Goal: Check status: Check status

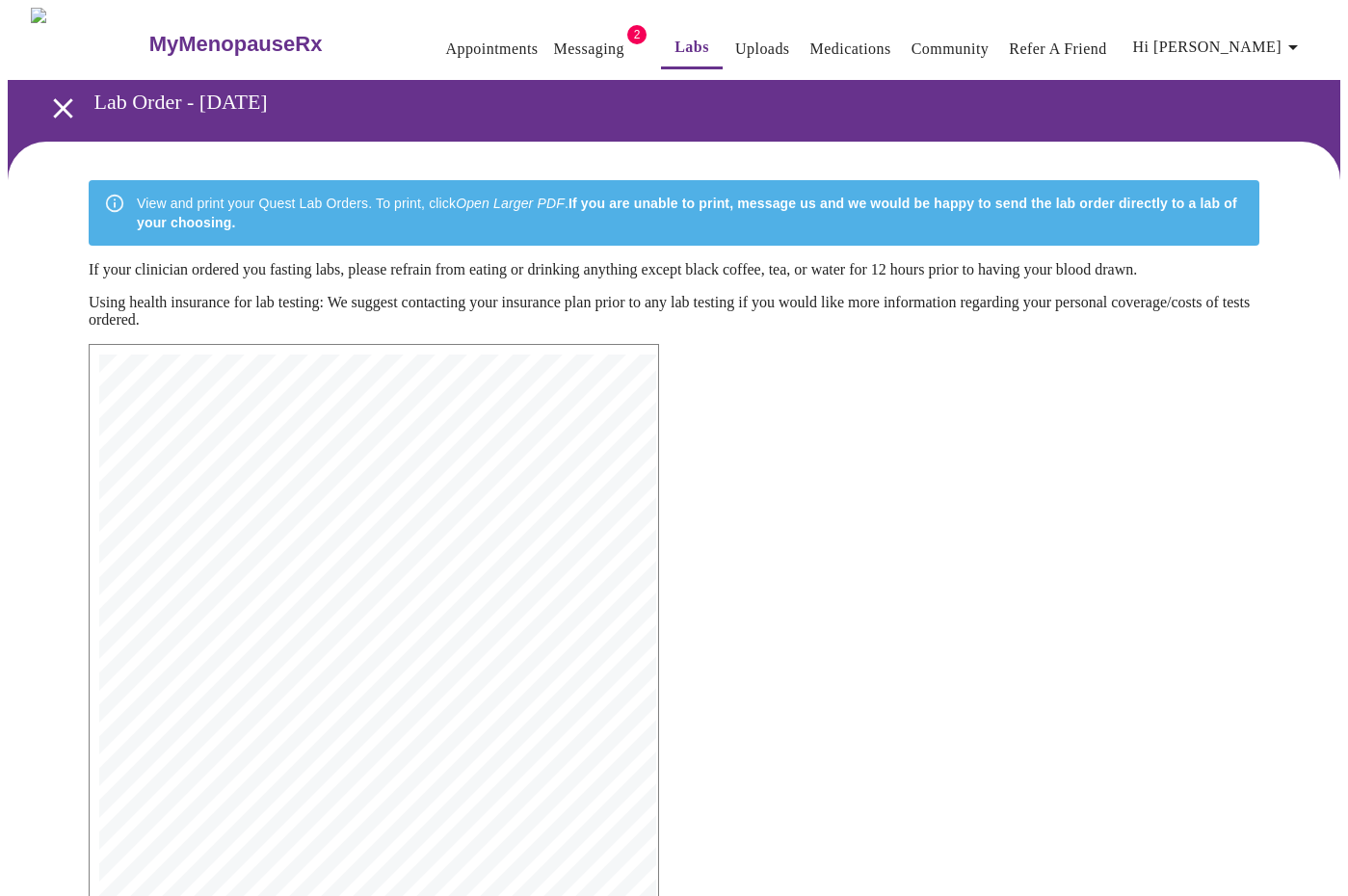
scroll to position [234, 0]
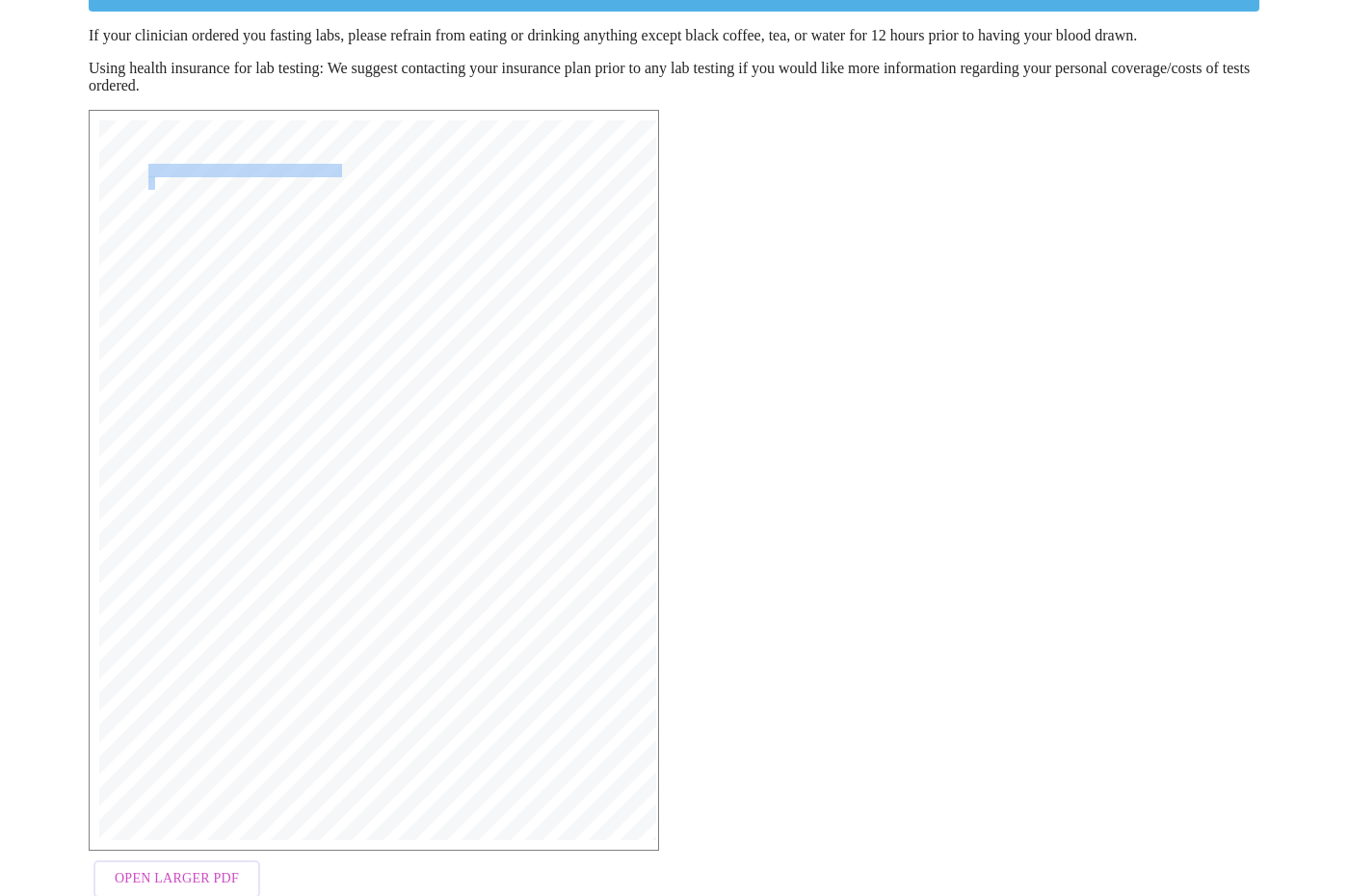
click at [797, 383] on div "MyMenopauseRx Medical Group 1604 N Main St Wheaton, IL 60187 Phone: (630) 480-0…" at bounding box center [674, 508] width 1201 height 829
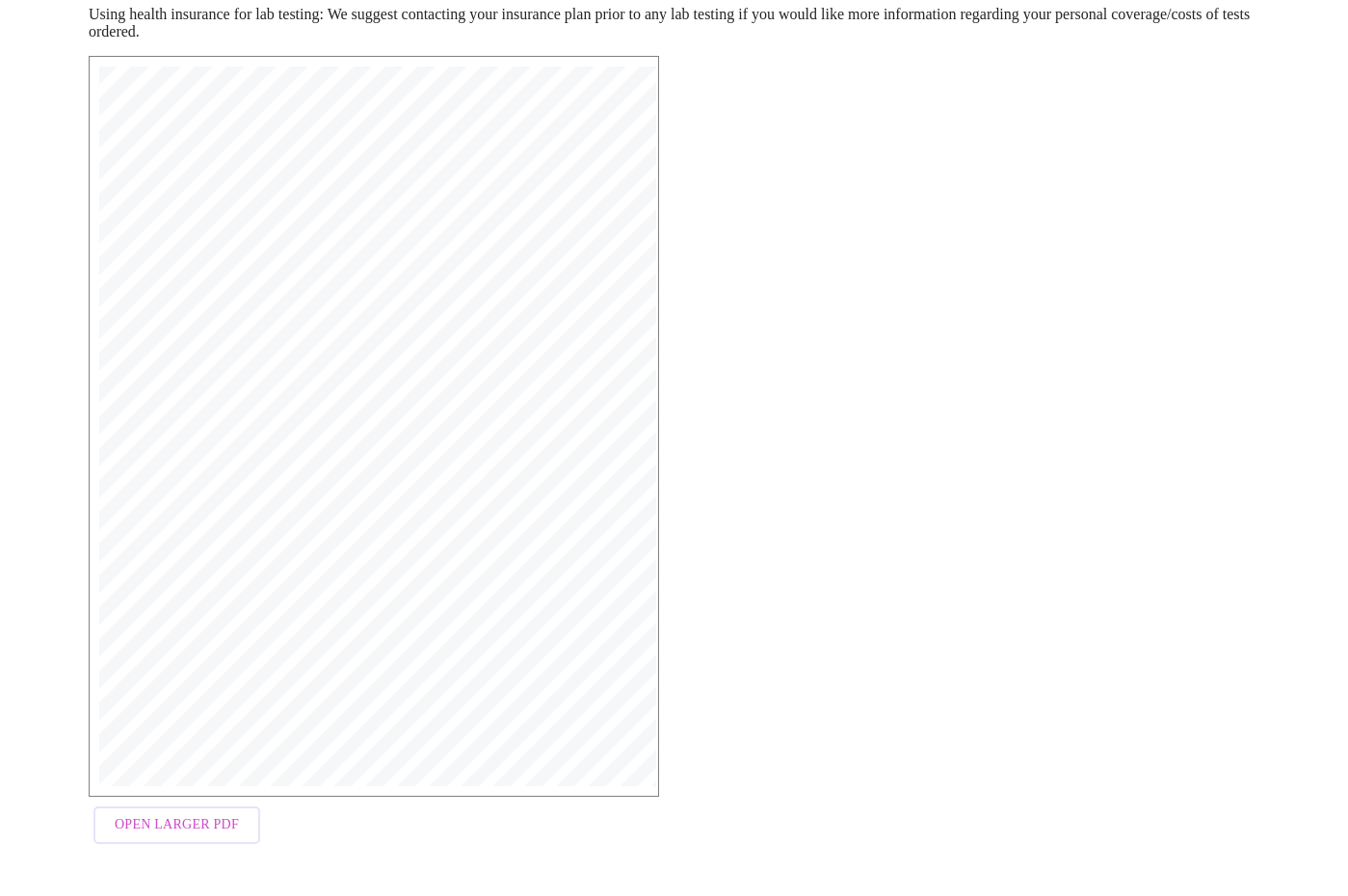
scroll to position [287, 0]
click at [168, 829] on span "Open Larger PDF" at bounding box center [177, 826] width 125 height 24
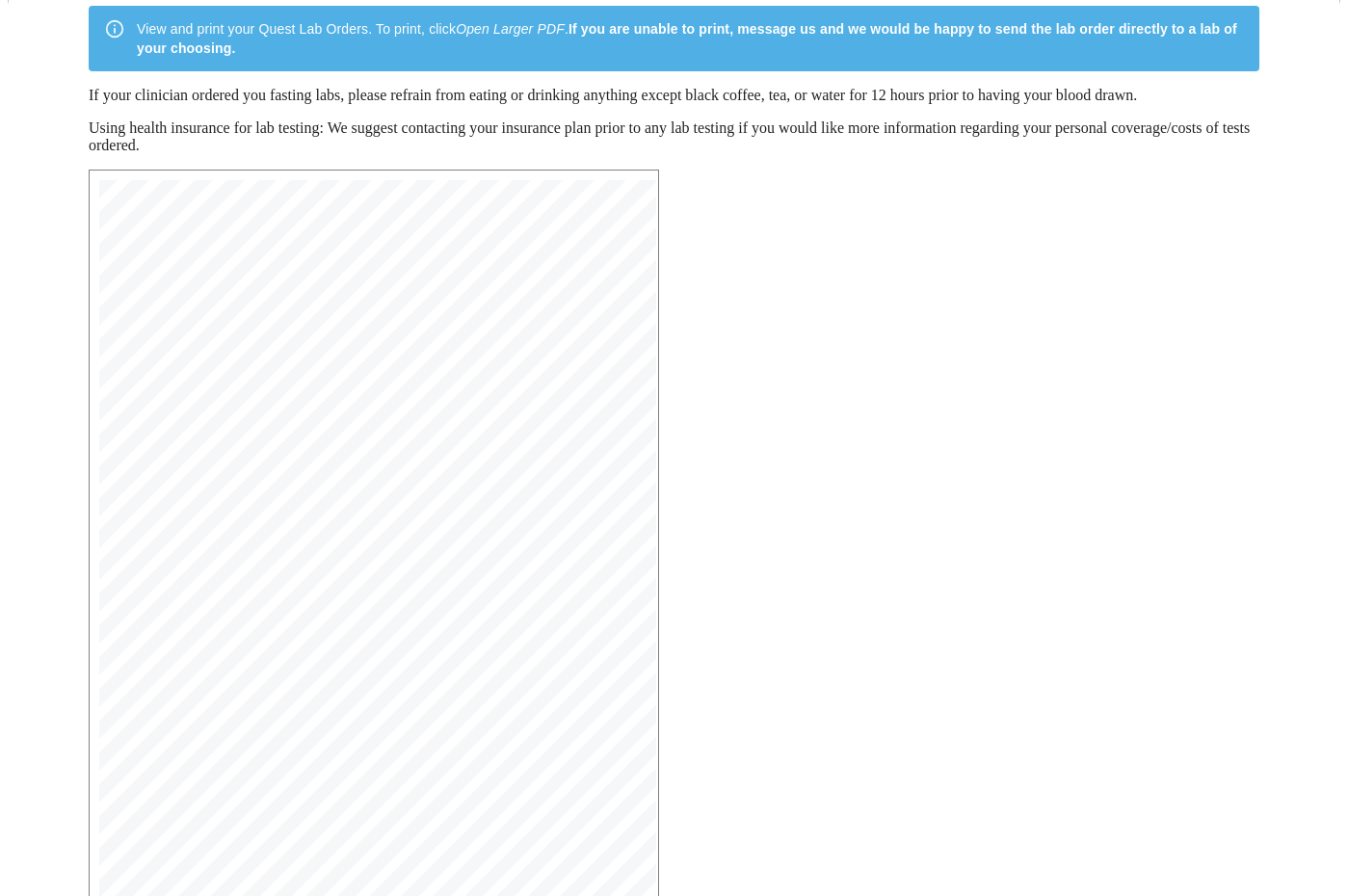
scroll to position [174, 0]
drag, startPoint x: 887, startPoint y: 687, endPoint x: 332, endPoint y: 680, distance: 555.0
click at [441, 895] on html "MyMenopauseRx Appointments Messaging 2 Labs Uploads Medications Community Refer…" at bounding box center [674, 419] width 1348 height 1188
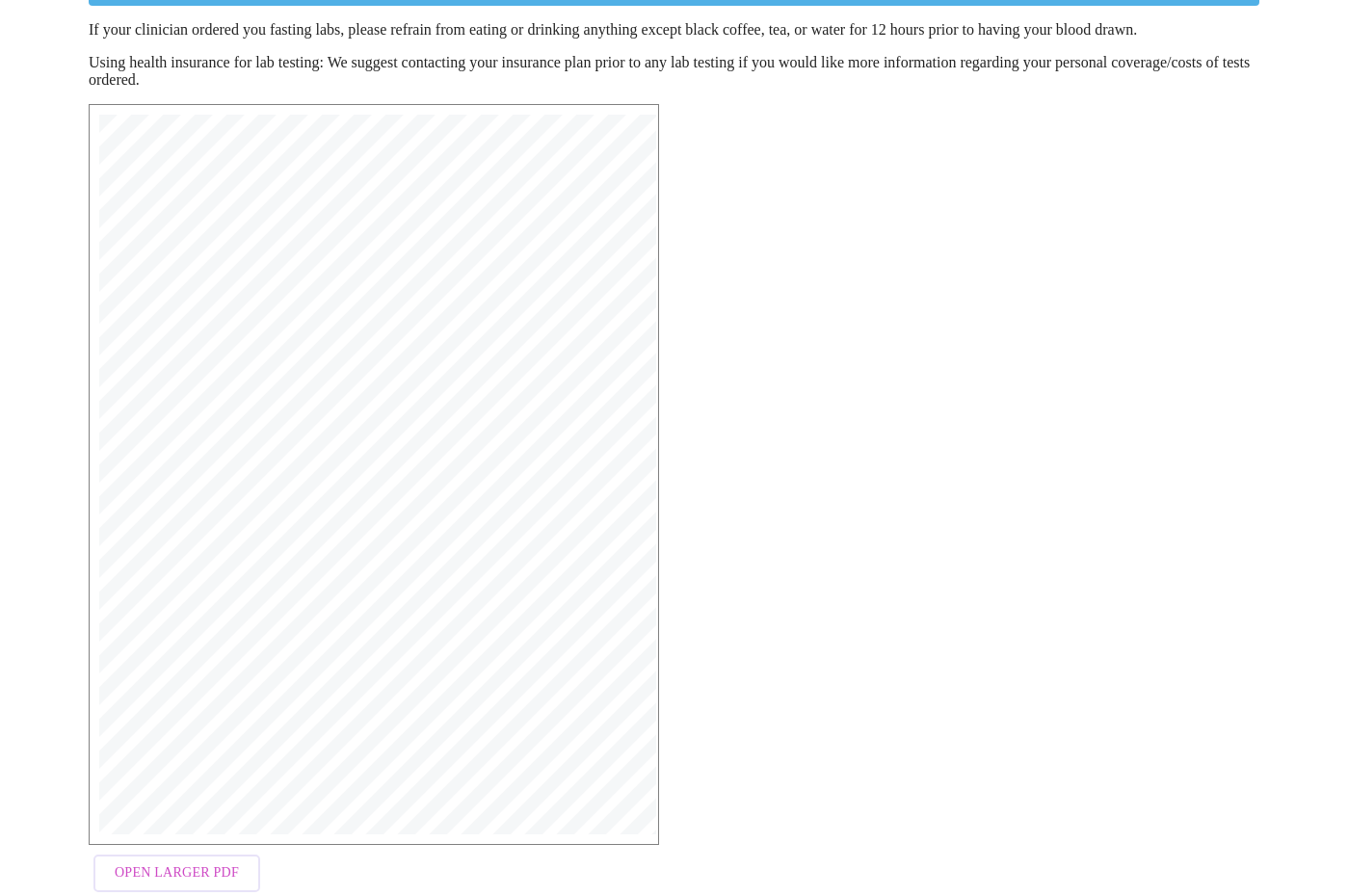
scroll to position [240, 0]
click at [341, 295] on div "MyMenopauseRx Medical Group 1604 N Main St Wheaton, IL 60187 Phone: (630) 480-0…" at bounding box center [373, 475] width 549 height 720
copy div "MyMenopauseRx Medical Group 16"
click at [851, 374] on div "MyMenopauseRx Medical Group 1604 N Main St Wheaton, IL 60187 Phone: (630) 480-0…" at bounding box center [674, 503] width 1201 height 829
click at [184, 871] on span "Open Larger PDF" at bounding box center [177, 873] width 125 height 24
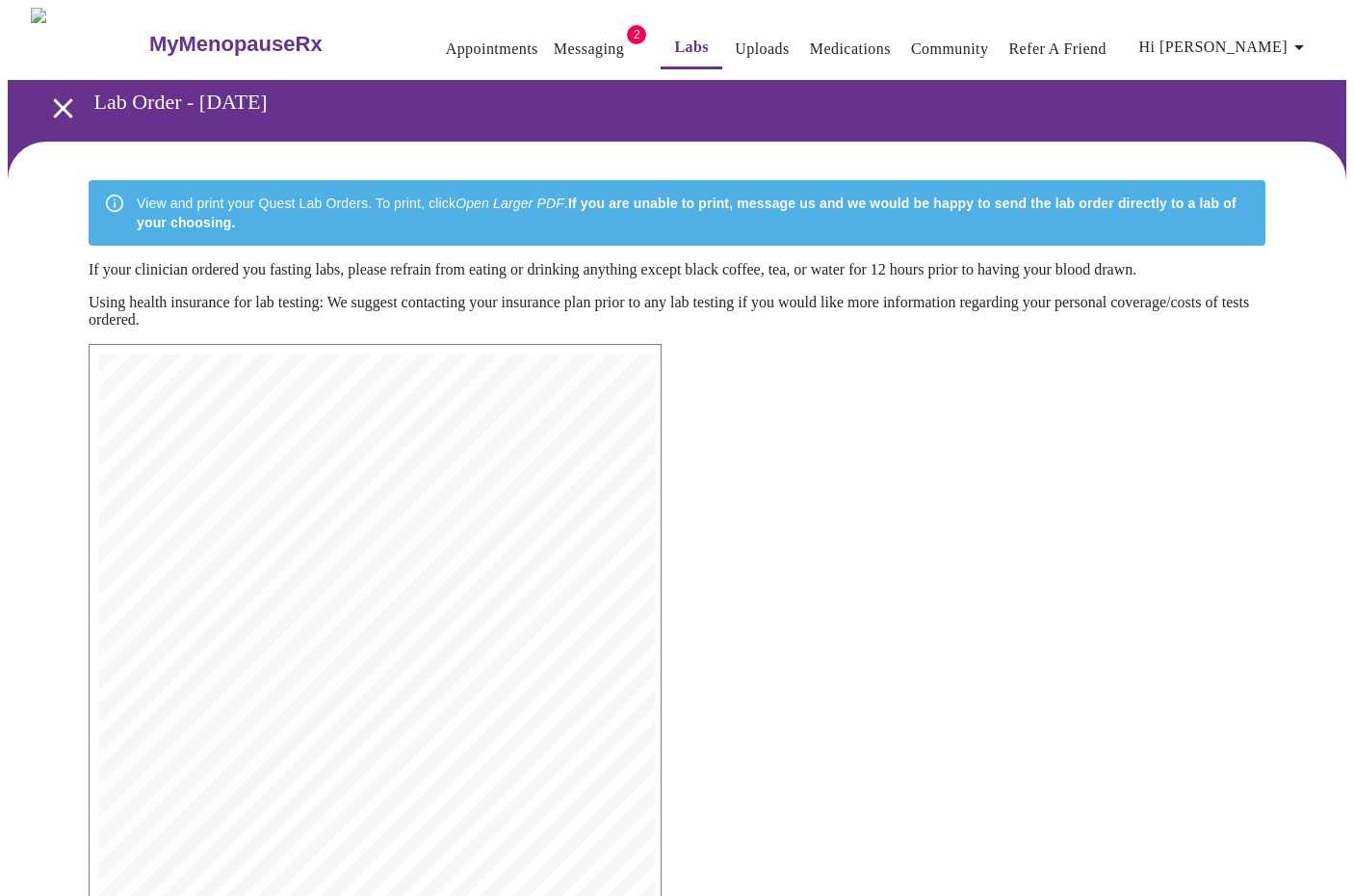
scroll to position [0, 0]
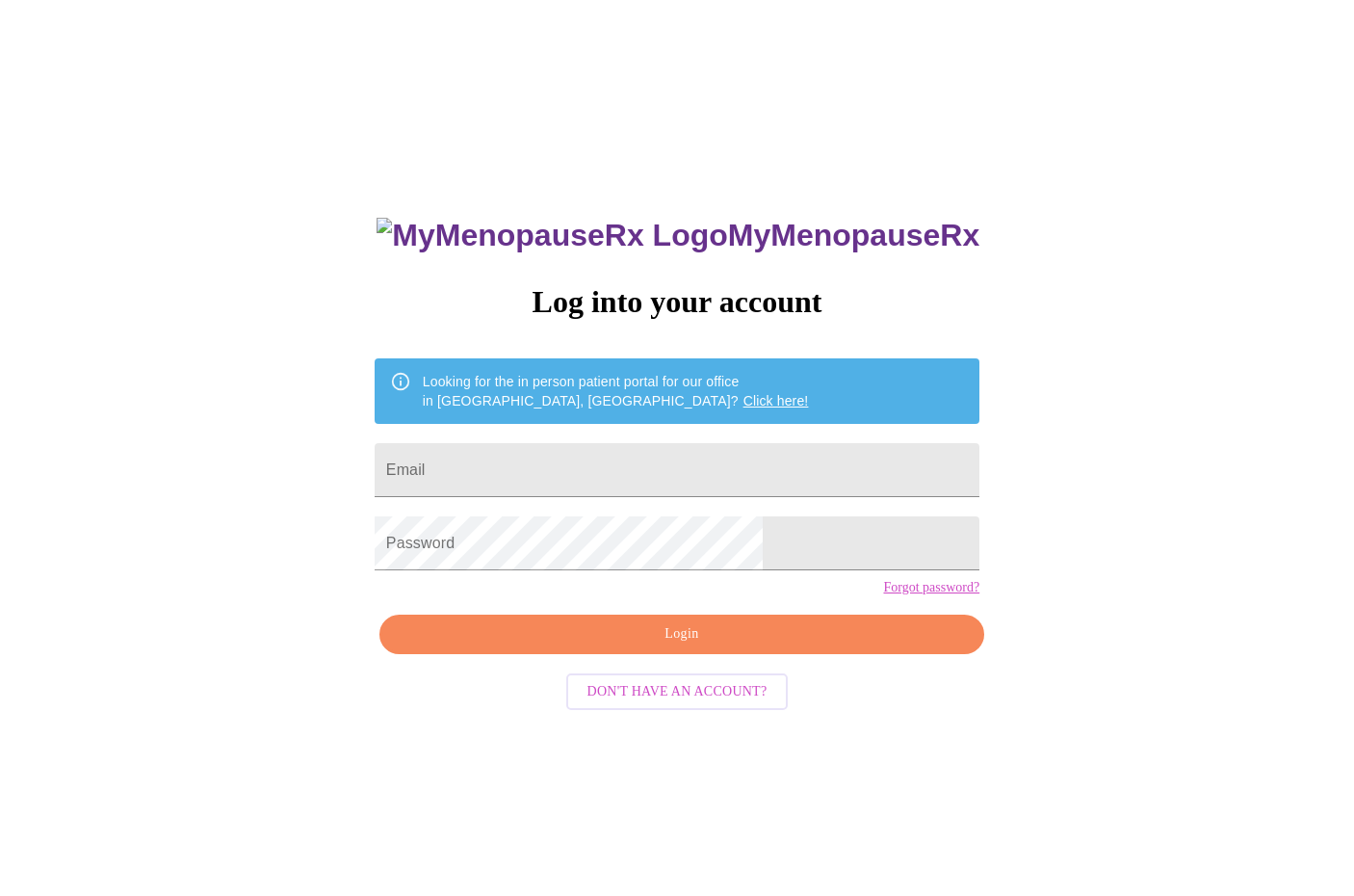
scroll to position [19, 0]
type input "[EMAIL_ADDRESS][DOMAIN_NAME]"
click at [676, 646] on span "Login" at bounding box center [681, 634] width 561 height 24
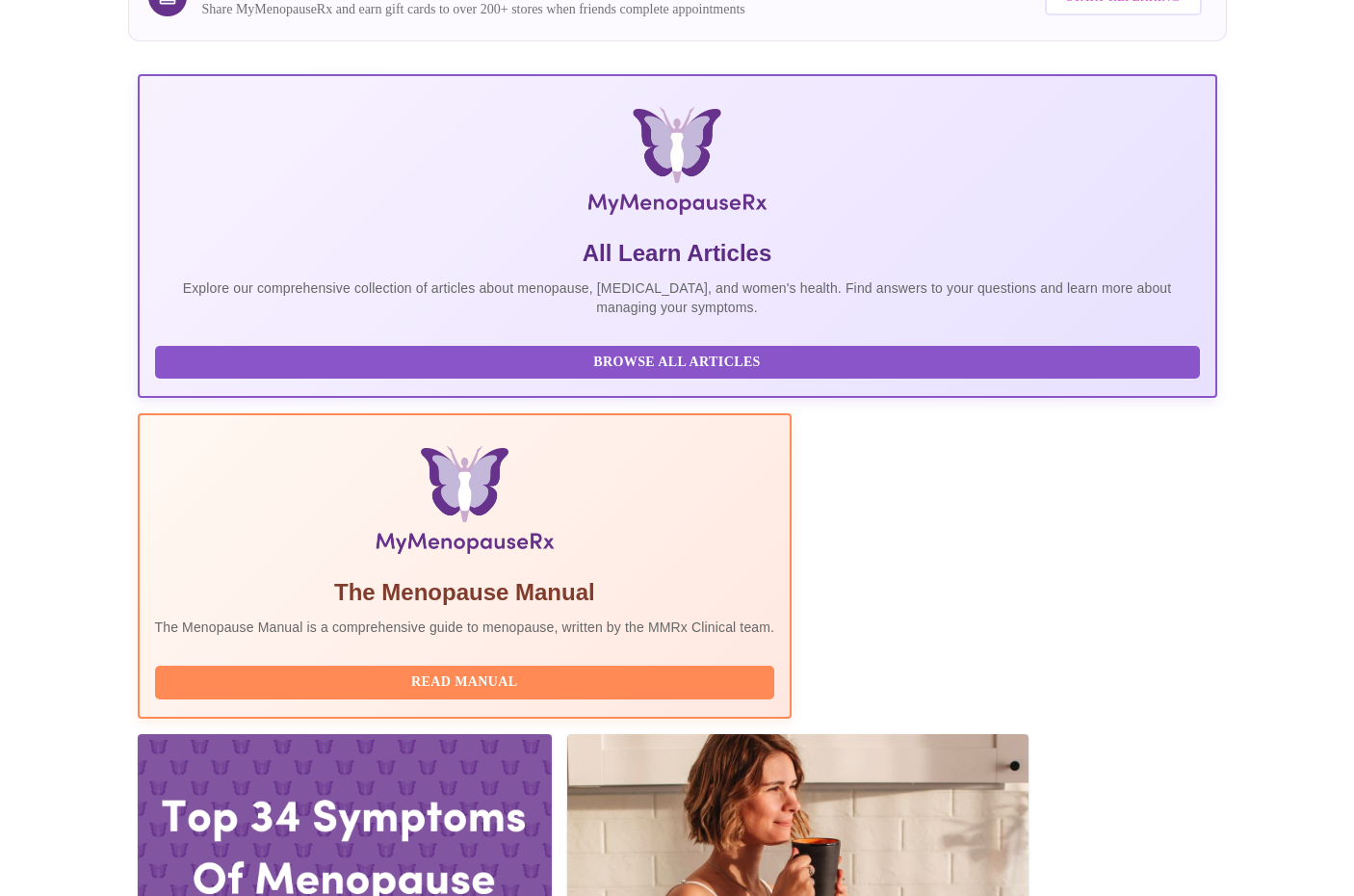
scroll to position [204, 0]
